Goal: Transaction & Acquisition: Register for event/course

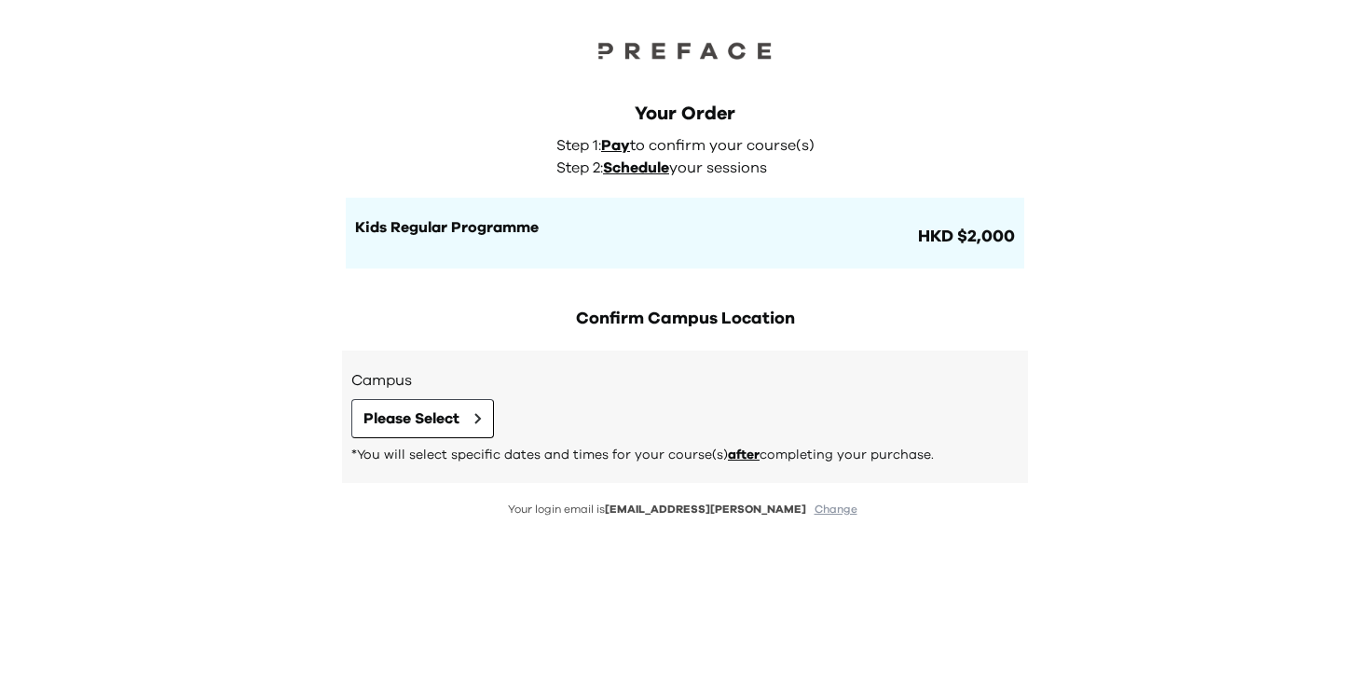
click at [459, 395] on div "Campus Please Select *You will select specific dates and times for your course(…" at bounding box center [684, 416] width 667 height 95
click at [474, 422] on button "Please Select" at bounding box center [422, 418] width 143 height 39
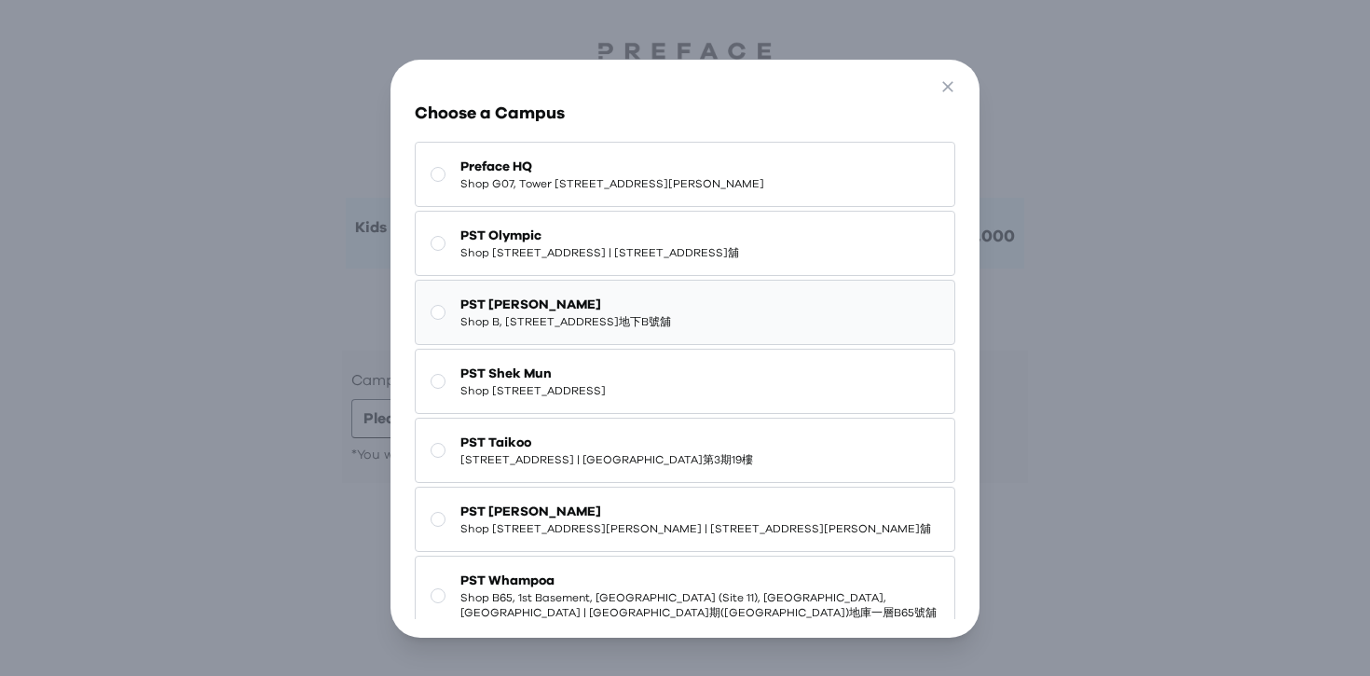
click at [573, 329] on span "Shop B, G/F, 2-4 Chung Ching Street, Sai Ying Pun | 西營盤忠正街2-4號地下B號舖" at bounding box center [565, 321] width 211 height 15
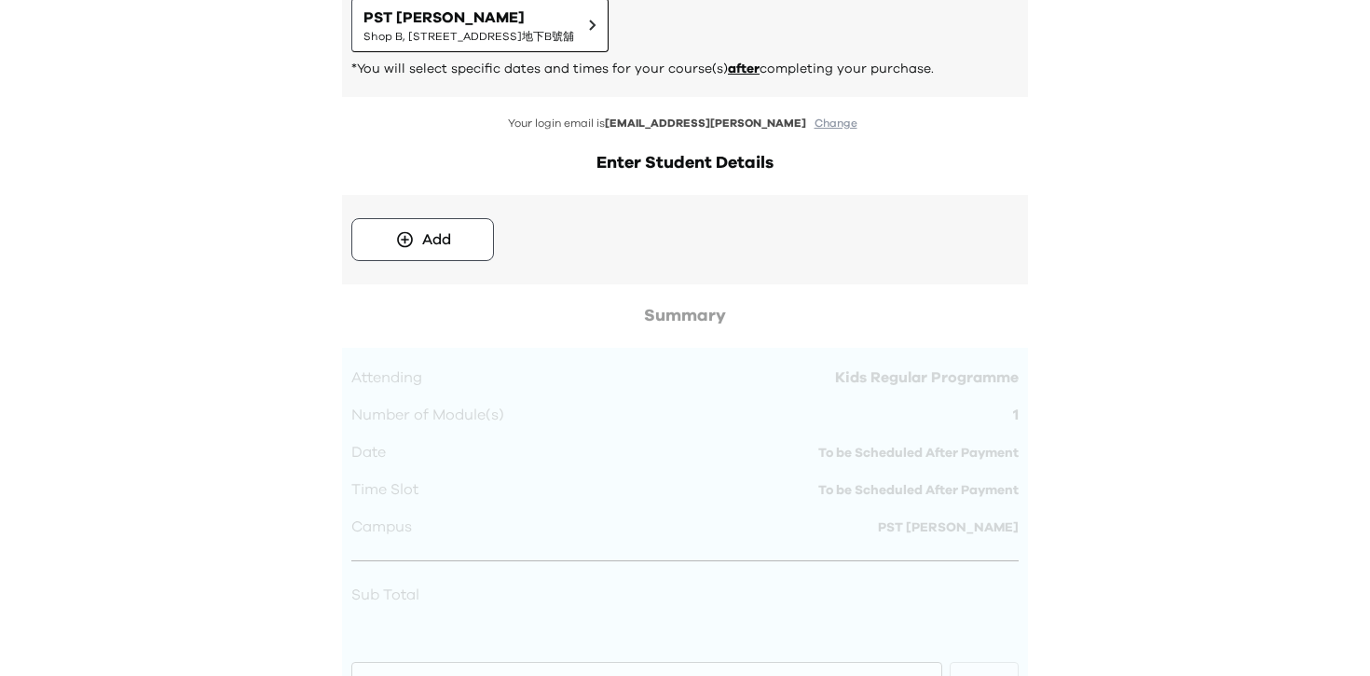
scroll to position [414, 0]
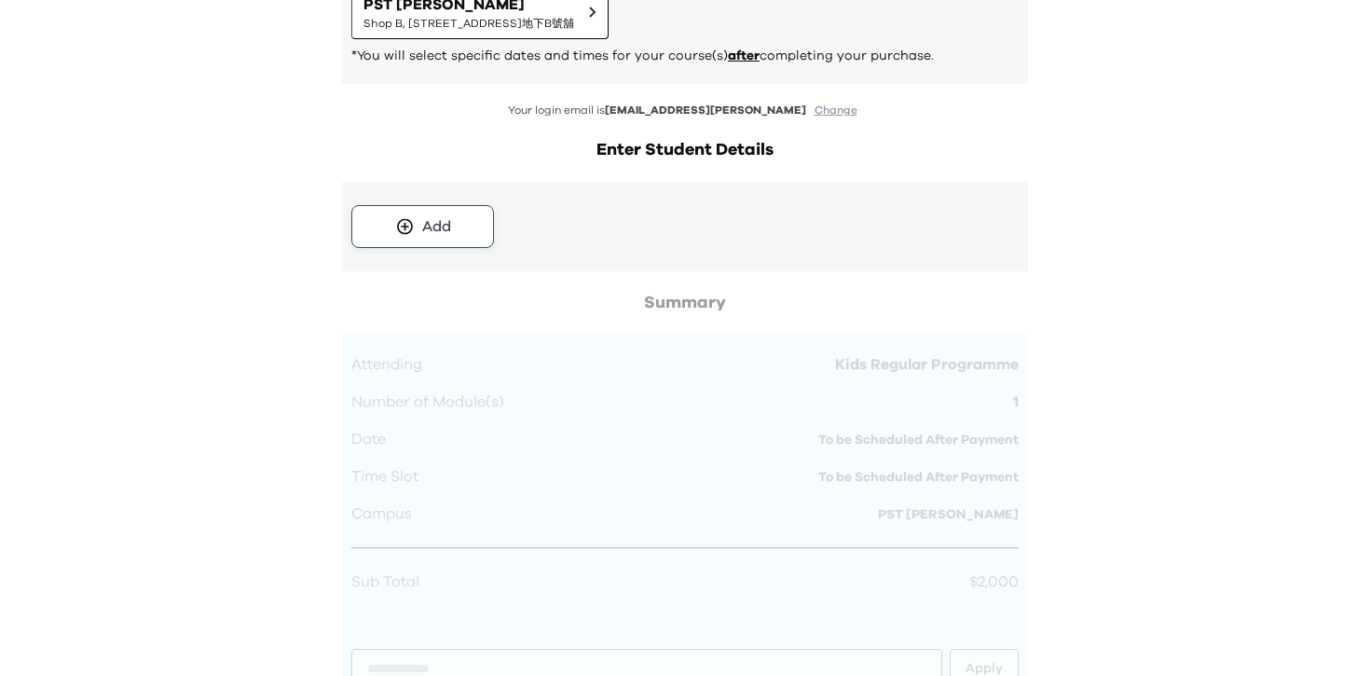
click at [454, 232] on button "Add" at bounding box center [422, 226] width 143 height 43
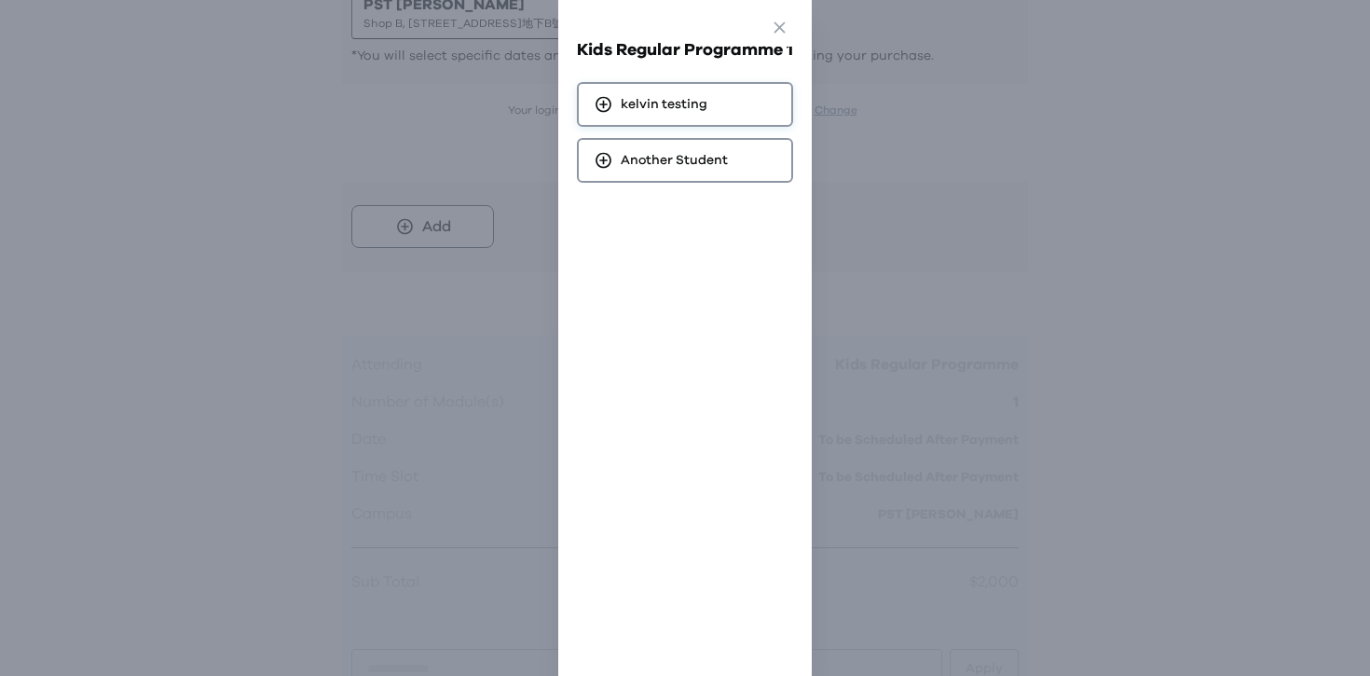
click at [702, 96] on span "kelvin testing" at bounding box center [664, 104] width 87 height 19
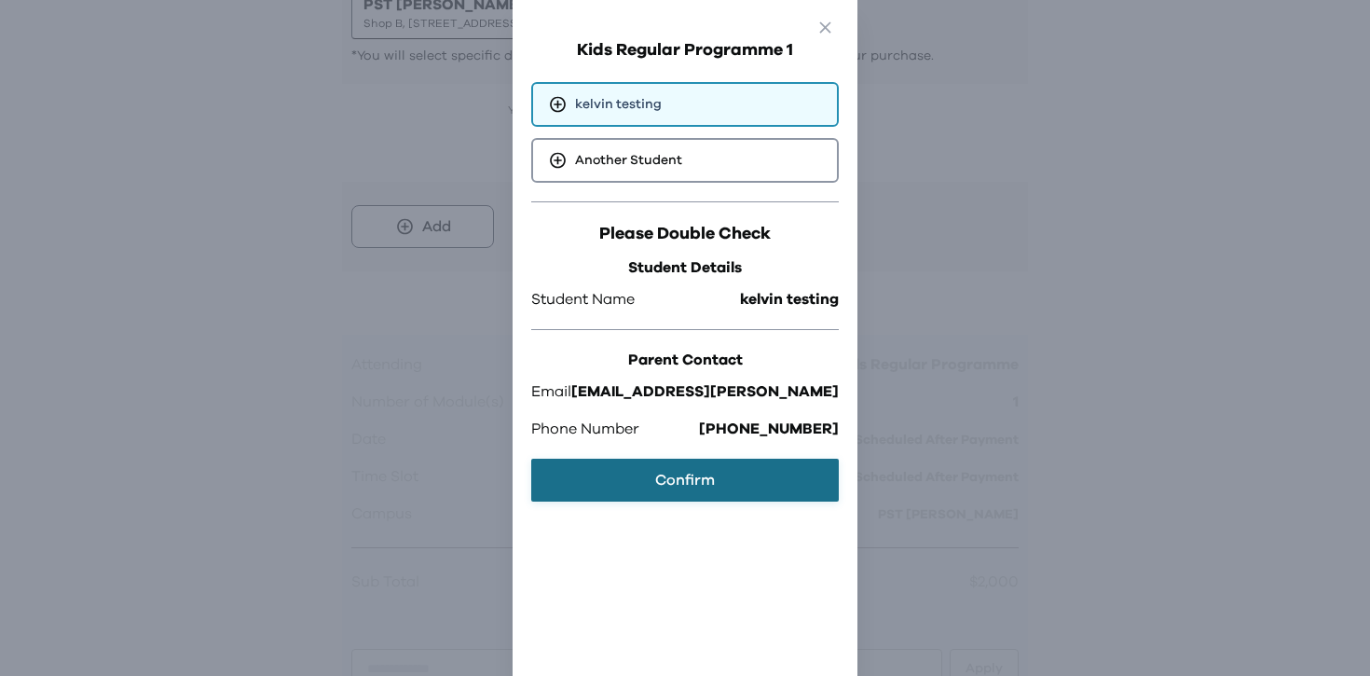
click at [707, 473] on button "Confirm" at bounding box center [685, 480] width 308 height 43
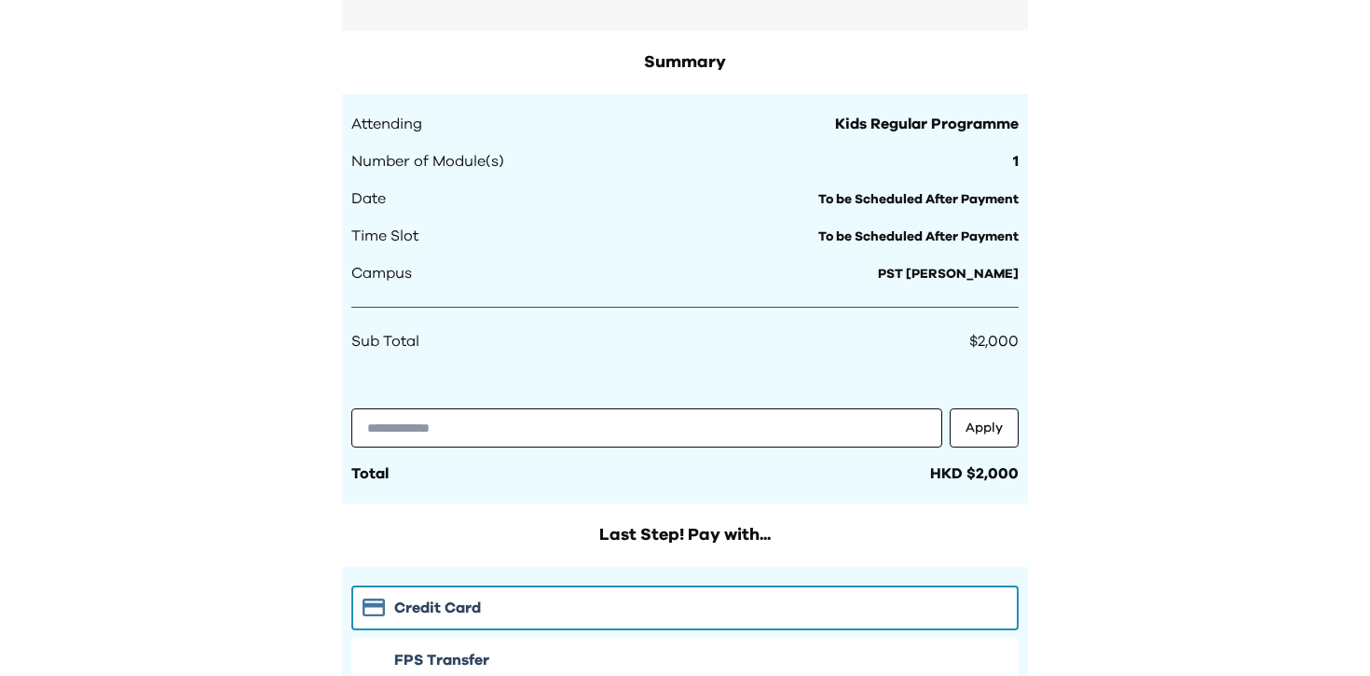
scroll to position [735, 0]
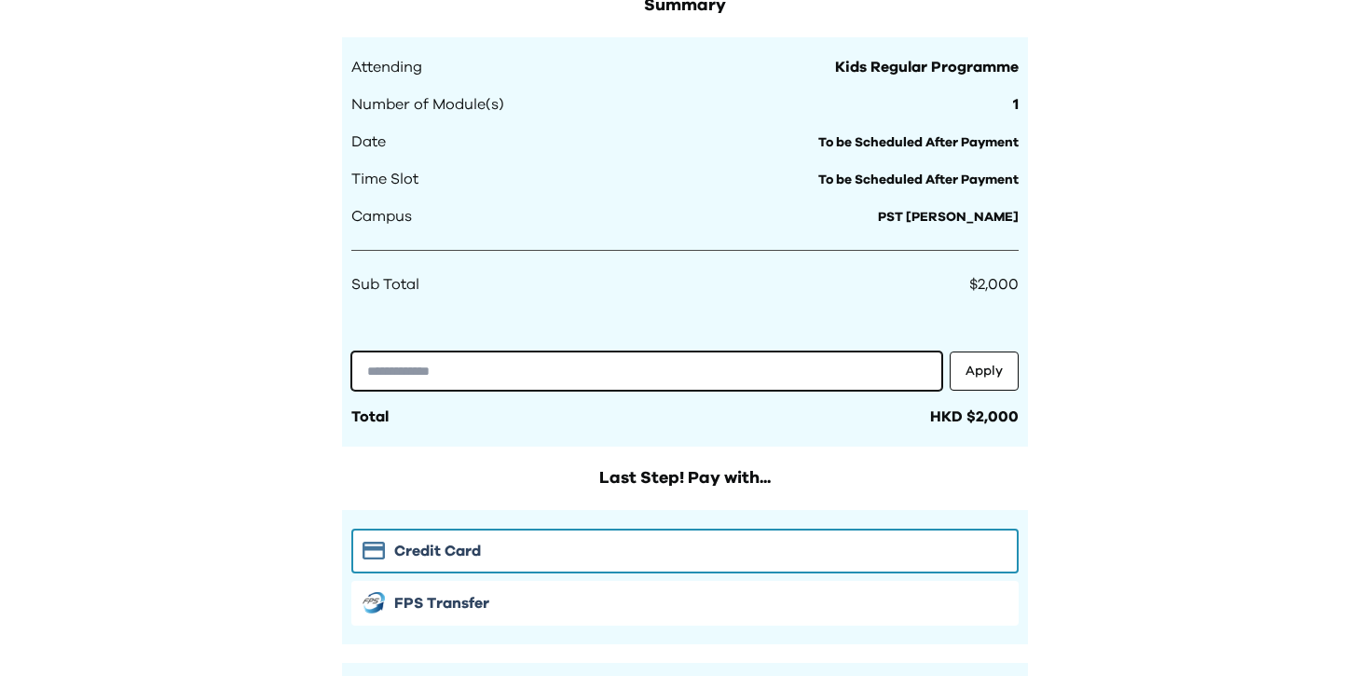
click at [685, 366] on input "text" at bounding box center [646, 370] width 591 height 39
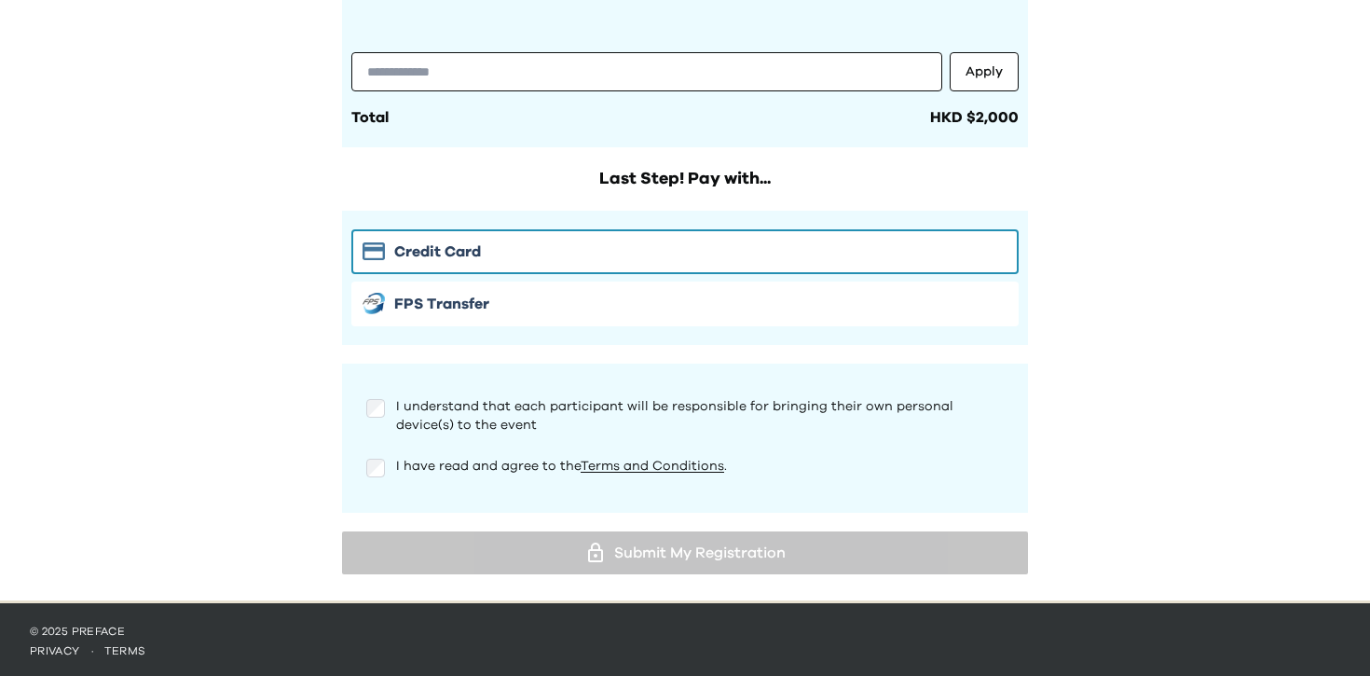
scroll to position [1038, 0]
